Goal: Navigation & Orientation: Find specific page/section

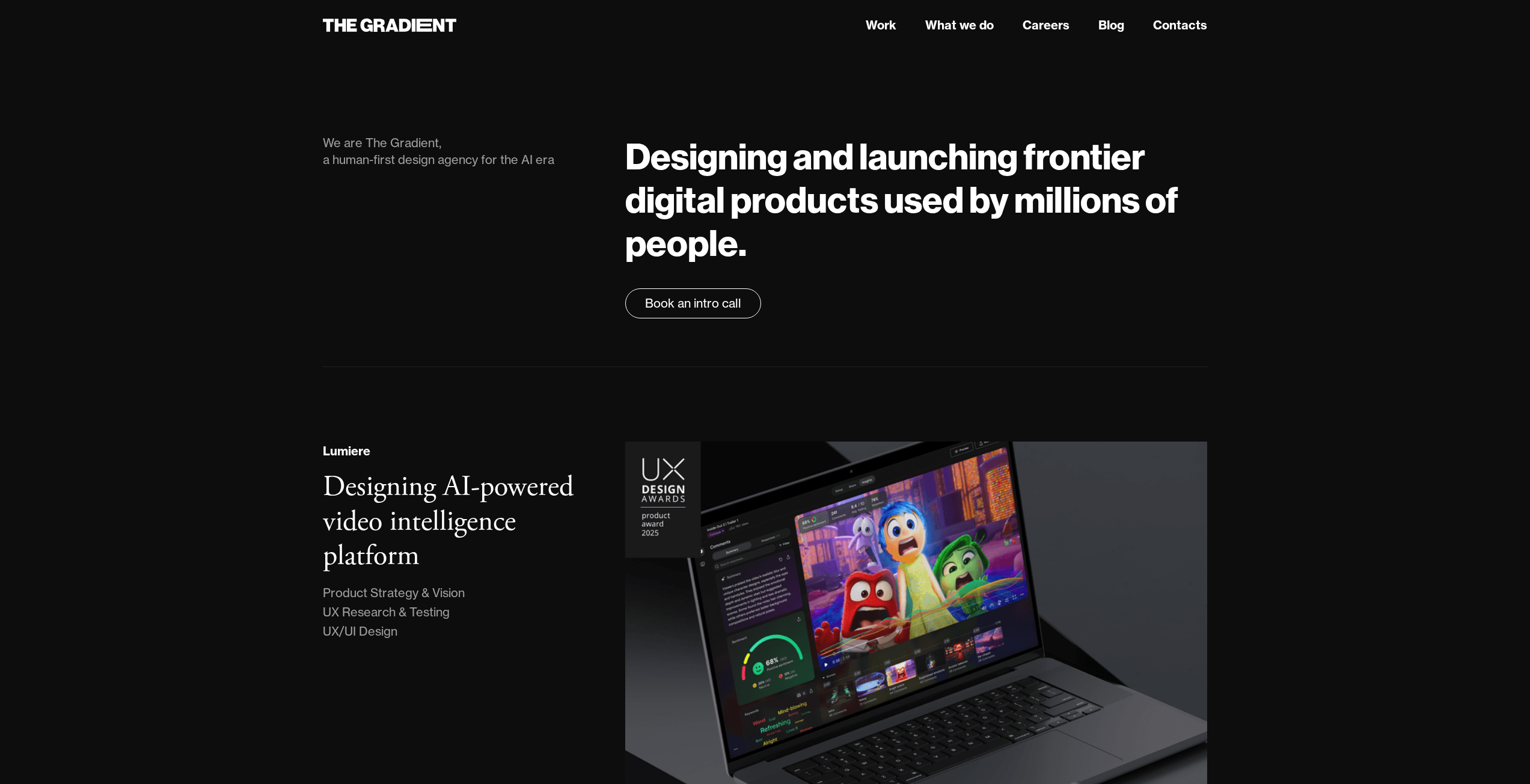
click at [405, 40] on header "Work What we do Careers Blog Contacts" at bounding box center [765, 25] width 1530 height 51
click at [405, 22] on icon at bounding box center [390, 25] width 134 height 22
click at [961, 20] on link "What we do" at bounding box center [960, 25] width 69 height 18
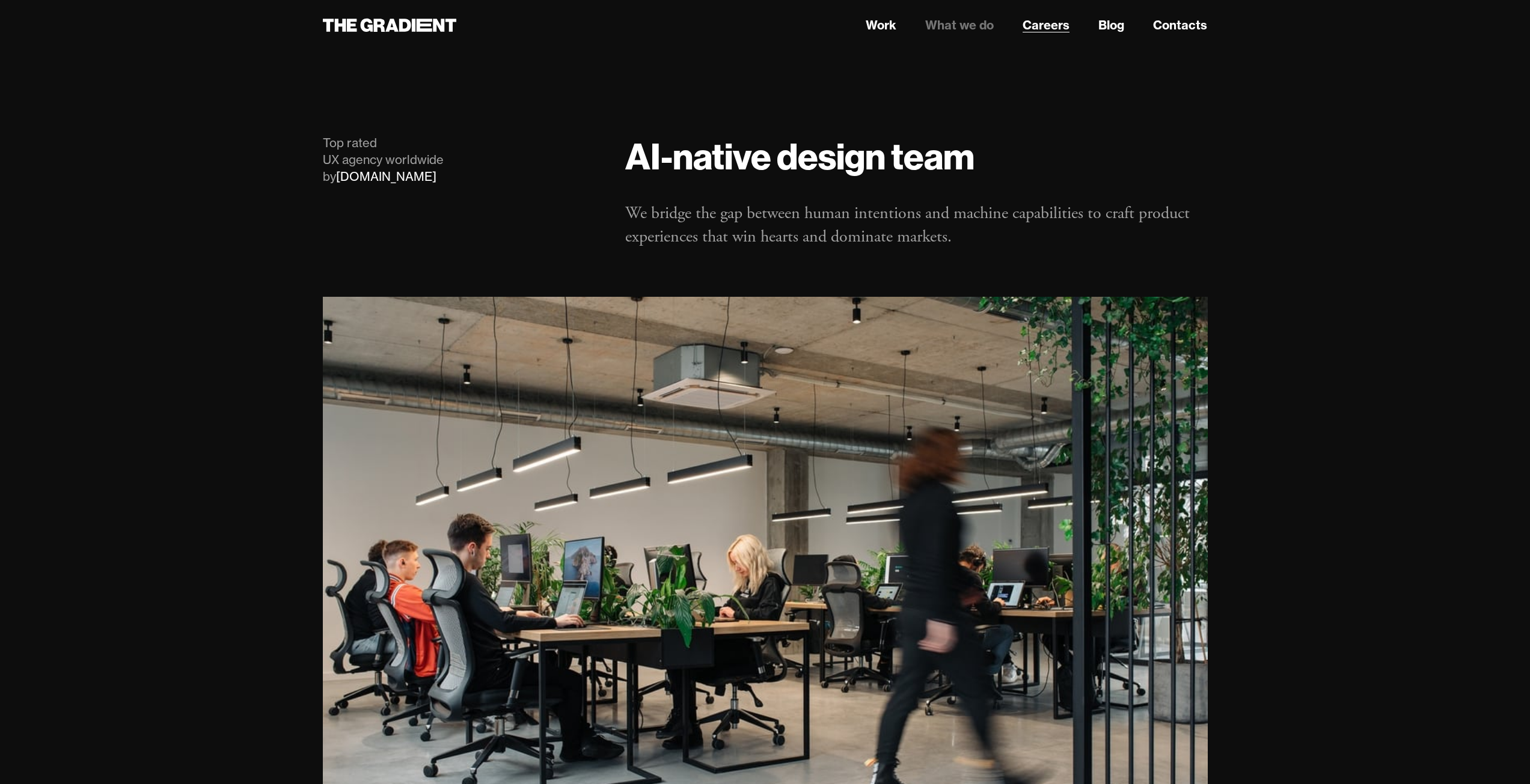
click at [1053, 22] on link "Careers" at bounding box center [1046, 25] width 47 height 18
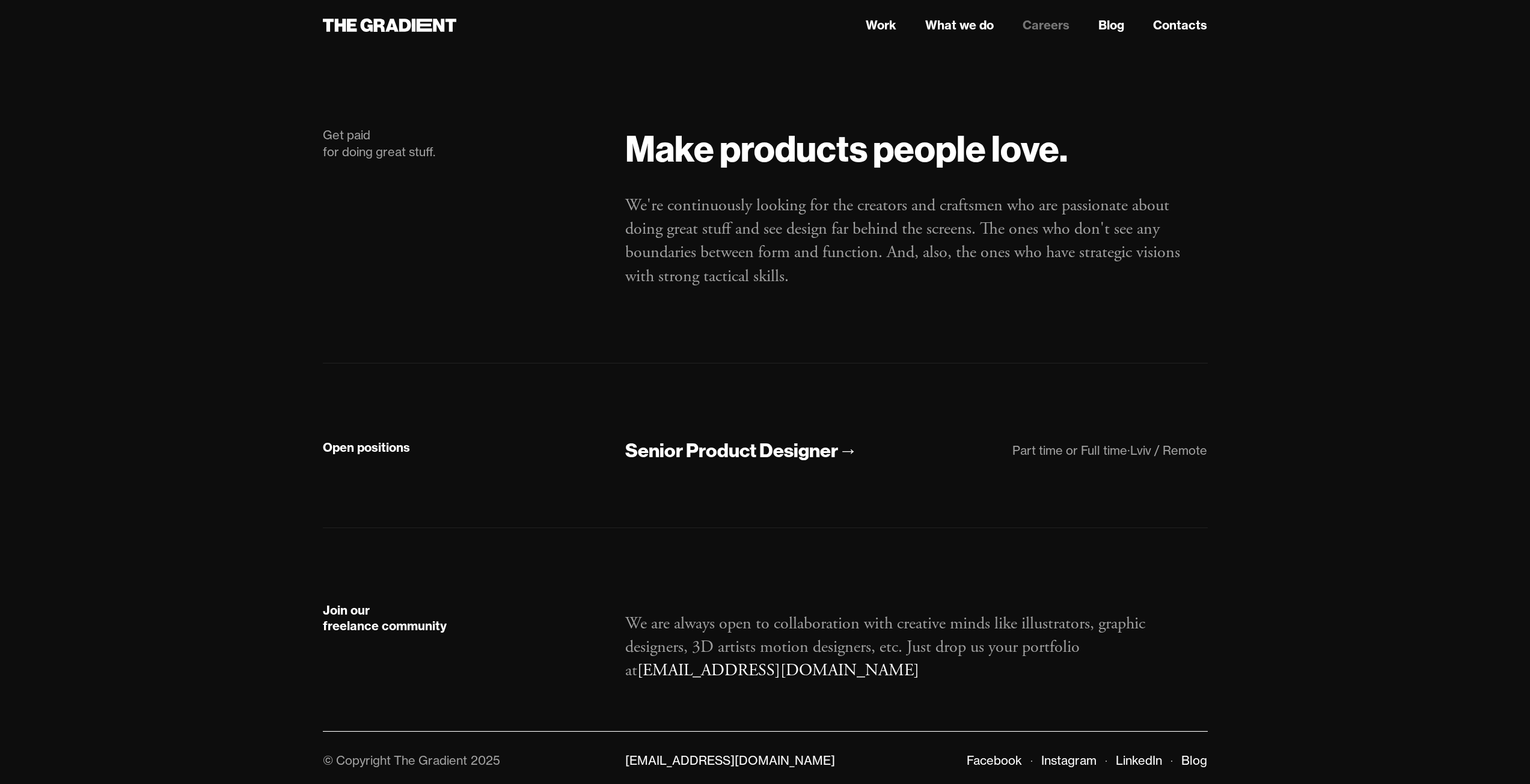
scroll to position [13, 0]
